Goal: Unclear: Browse casually

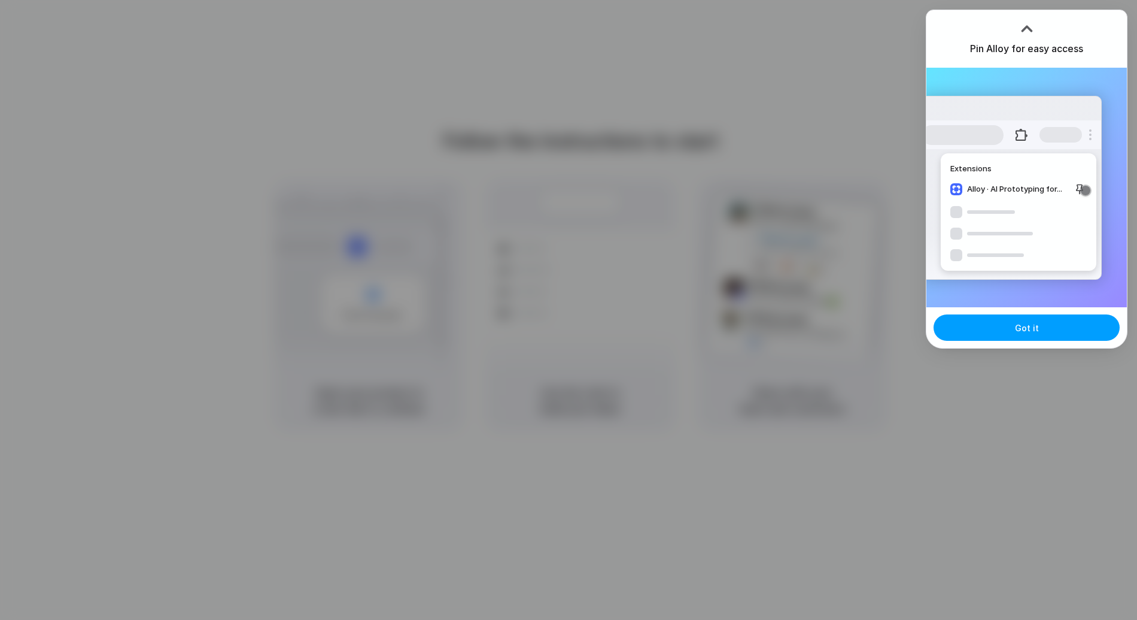
click at [1027, 333] on span "Got it" at bounding box center [1027, 327] width 24 height 13
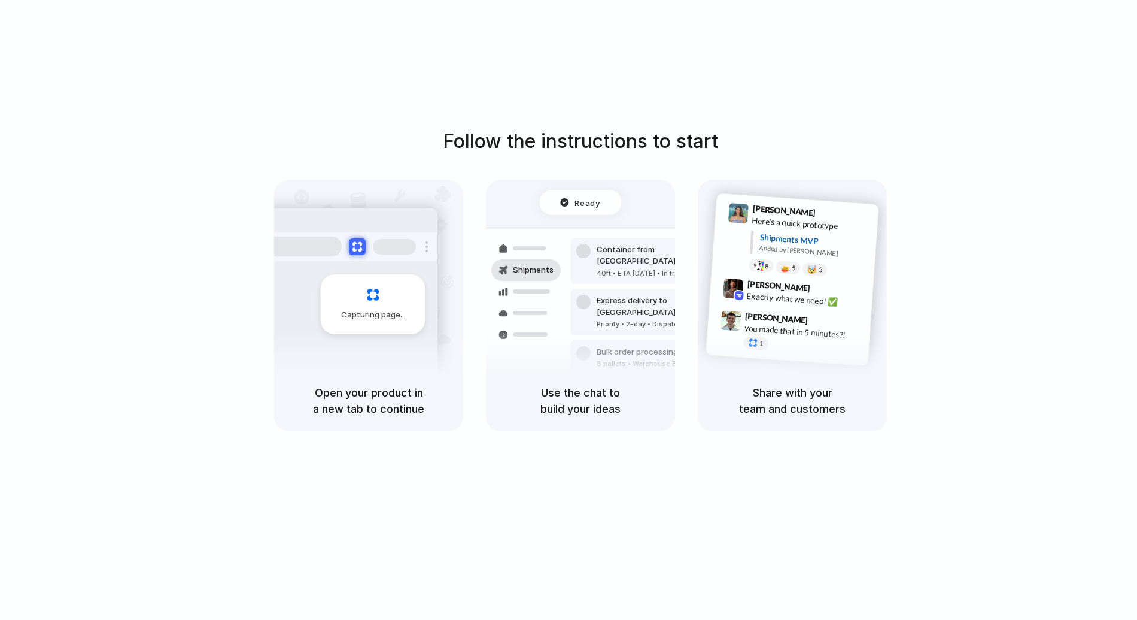
click at [372, 293] on div "Capturing page" at bounding box center [373, 304] width 105 height 60
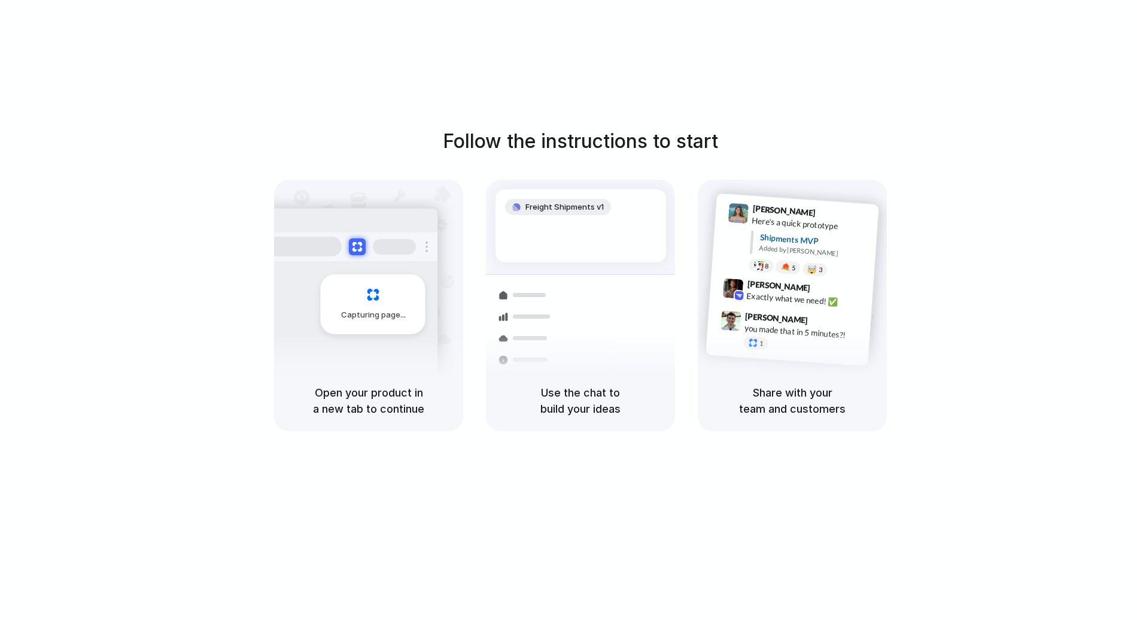
click at [384, 391] on h5 "Open your product in a new tab to continue" at bounding box center [369, 400] width 160 height 32
click at [384, 385] on h5 "Open your product in a new tab to continue" at bounding box center [369, 400] width 160 height 32
click at [371, 400] on h5 "Open your product in a new tab to continue" at bounding box center [369, 400] width 160 height 32
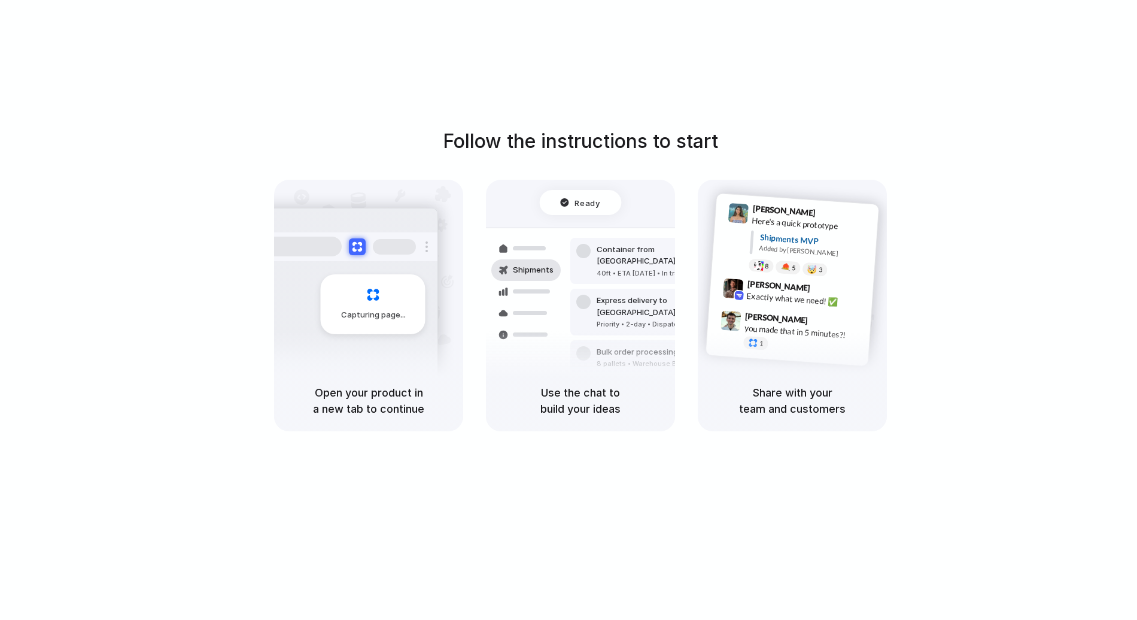
drag, startPoint x: 581, startPoint y: 206, endPoint x: 593, endPoint y: 249, distance: 44.7
click at [582, 206] on span "Ready" at bounding box center [587, 202] width 25 height 12
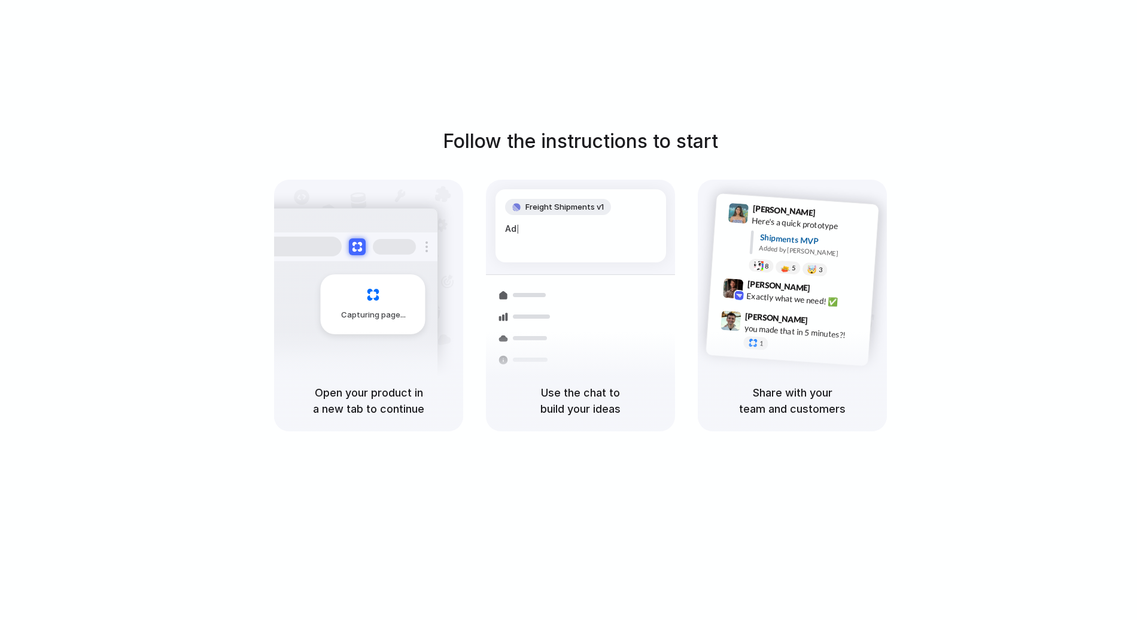
click at [360, 362] on div "Capturing page" at bounding box center [347, 300] width 181 height 184
click at [366, 411] on h5 "Open your product in a new tab to continue" at bounding box center [369, 400] width 160 height 32
click at [367, 410] on h5 "Open your product in a new tab to continue" at bounding box center [369, 400] width 160 height 32
click at [367, 409] on h5 "Open your product in a new tab to continue" at bounding box center [369, 400] width 160 height 32
